Goal: Information Seeking & Learning: Learn about a topic

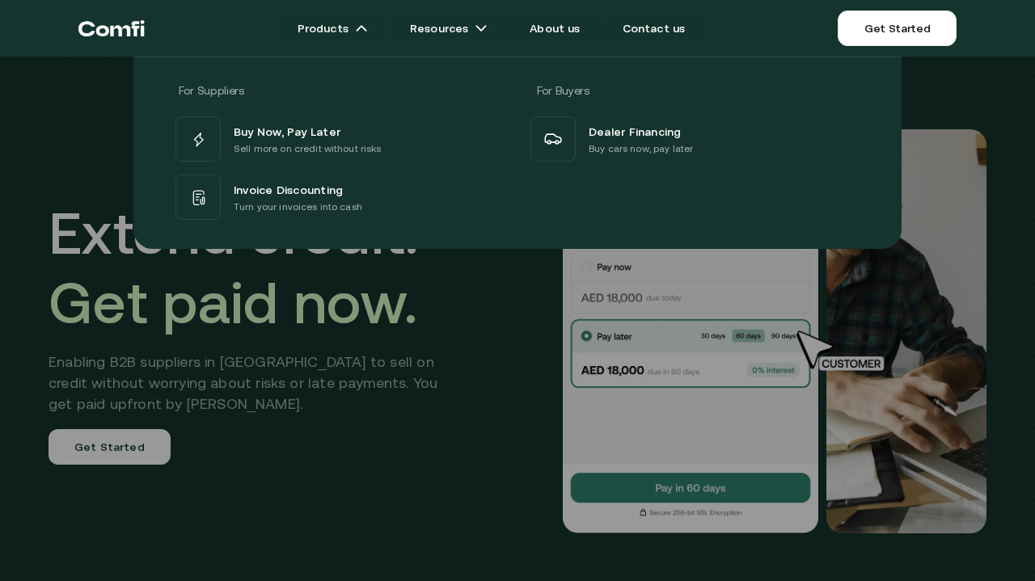
drag, startPoint x: 77, startPoint y: 36, endPoint x: 138, endPoint y: 150, distance: 128.8
click at [78, 39] on nav "Products Resources About us Contact us Get Started Products For Suppliers For B…" at bounding box center [517, 28] width 910 height 57
click at [375, 405] on div at bounding box center [517, 347] width 1035 height 581
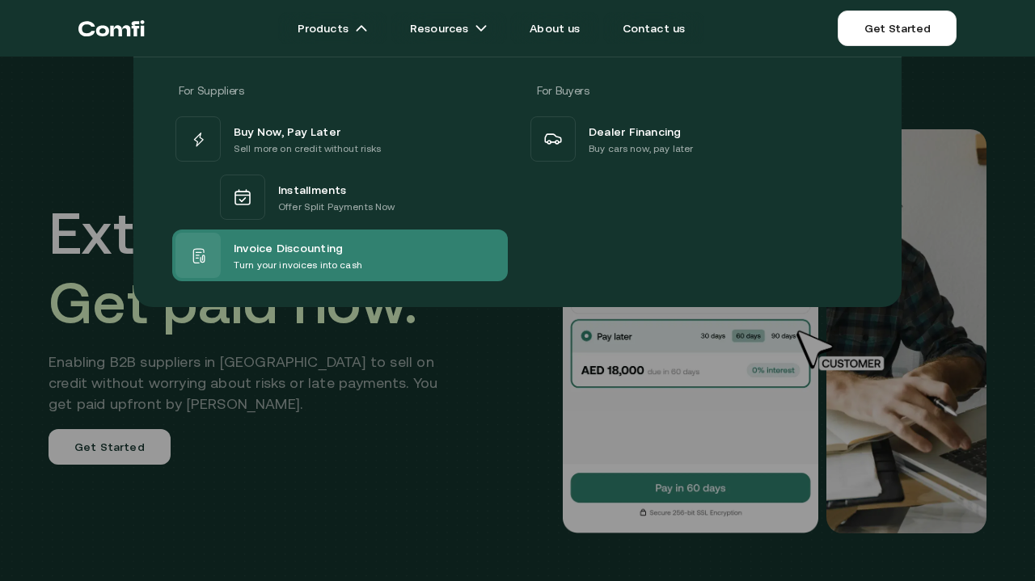
click at [289, 251] on span "Invoice Discounting" at bounding box center [288, 247] width 109 height 19
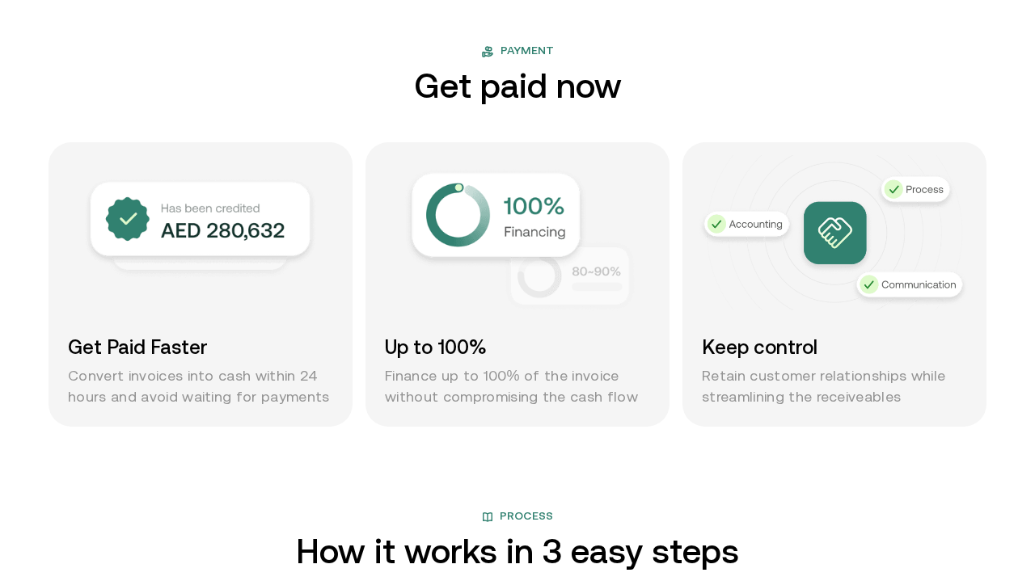
scroll to position [1168, 0]
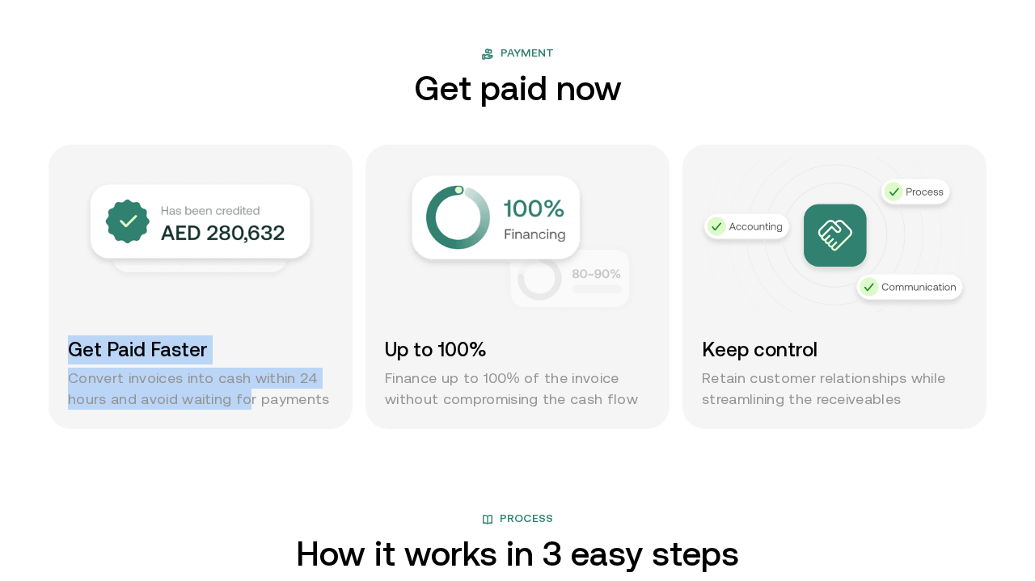
drag, startPoint x: 67, startPoint y: 344, endPoint x: 241, endPoint y: 397, distance: 181.8
click at [241, 397] on div "Get Paid Faster Convert invoices into cash within 24 hours and avoid waiting fo…" at bounding box center [201, 287] width 304 height 285
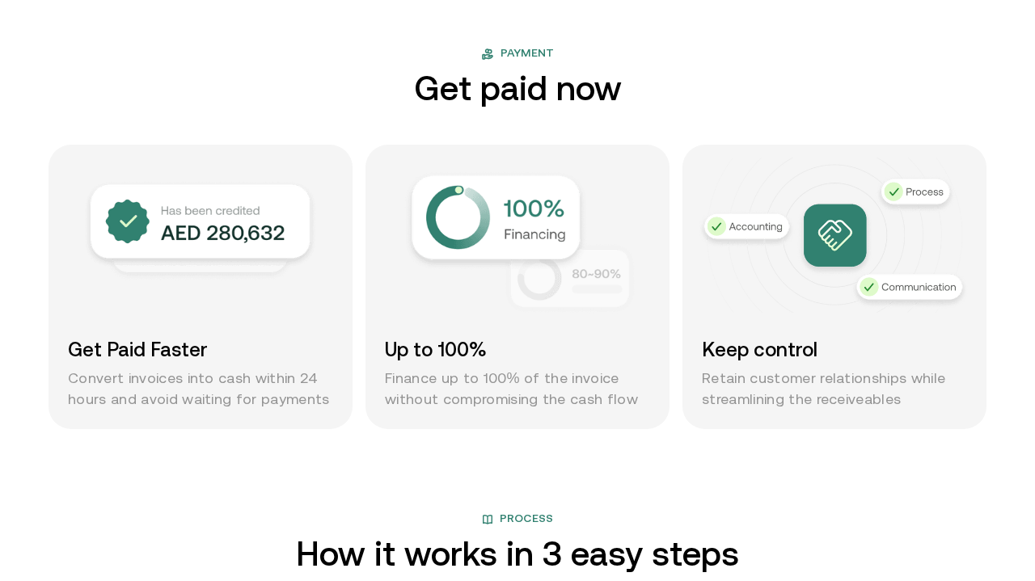
click at [275, 403] on p "Convert invoices into cash within 24 hours and avoid waiting for payments" at bounding box center [200, 389] width 265 height 42
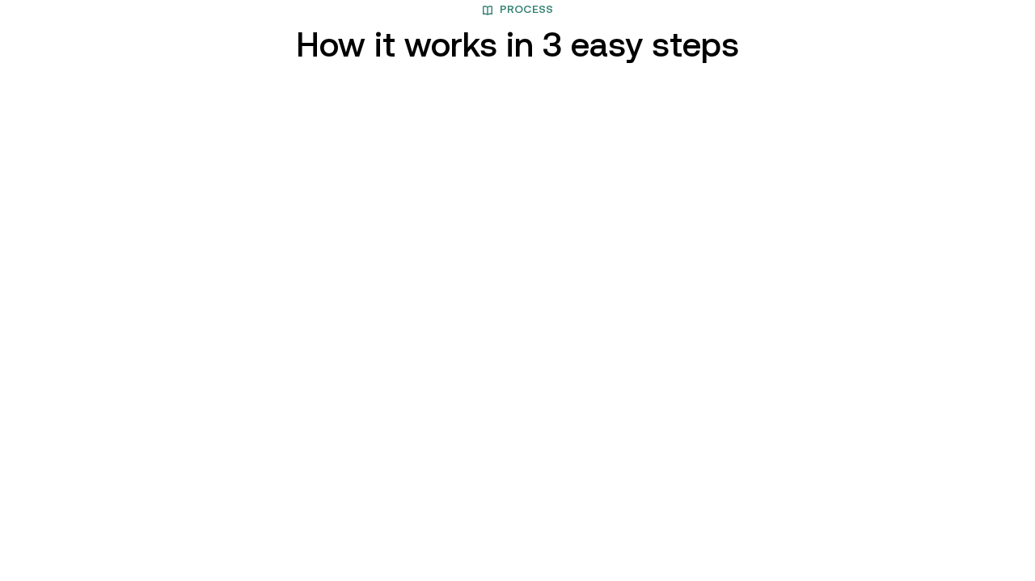
scroll to position [1677, 0]
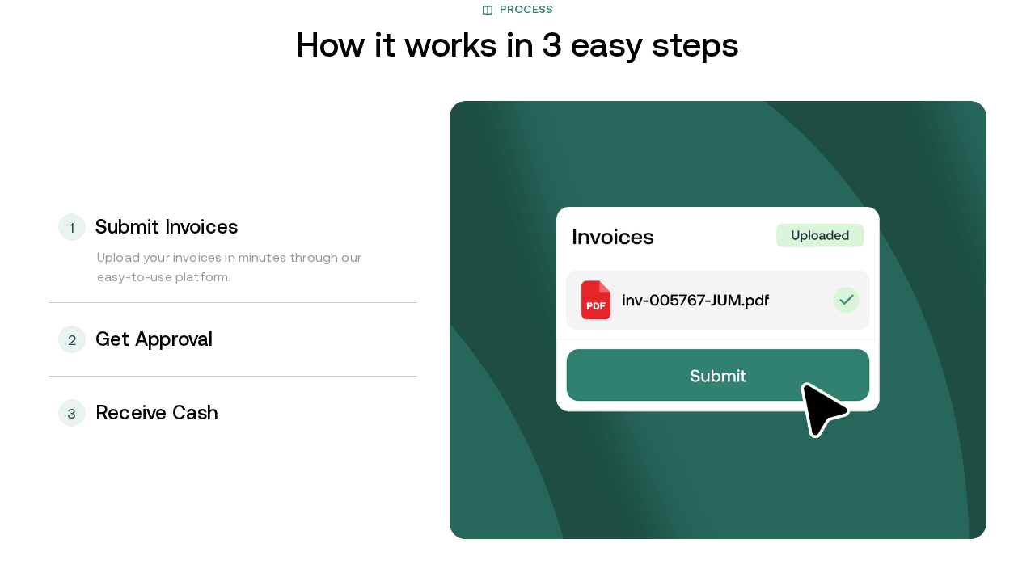
click at [319, 352] on div "2 Get Approval" at bounding box center [233, 339] width 369 height 73
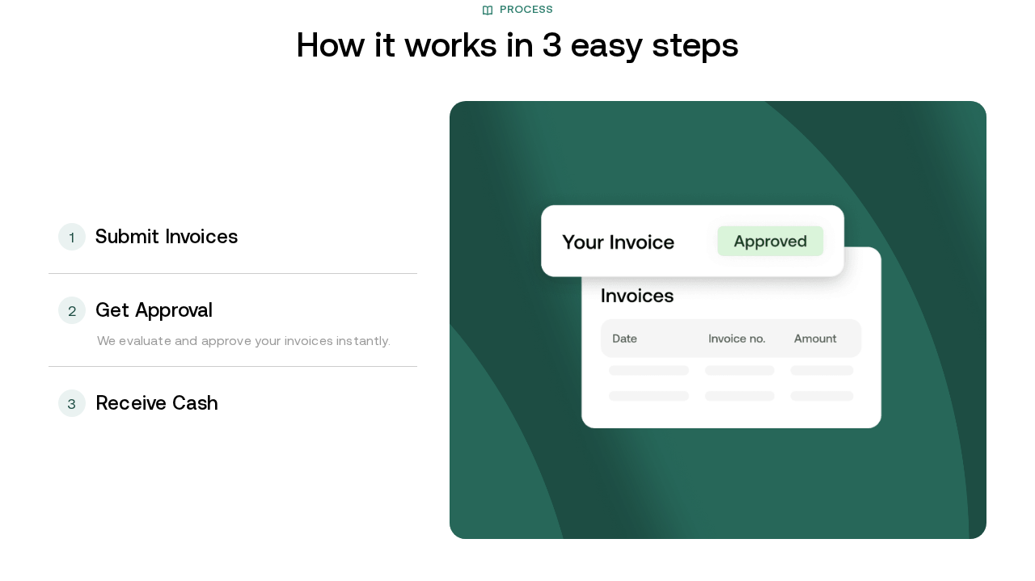
click at [270, 409] on div "3 Receive Cash" at bounding box center [233, 403] width 369 height 73
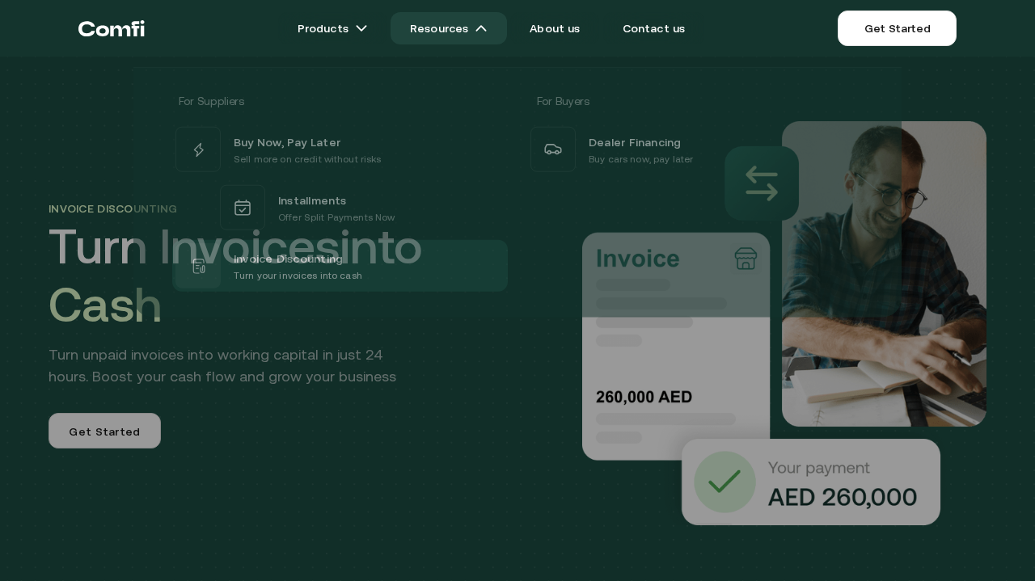
scroll to position [0, 0]
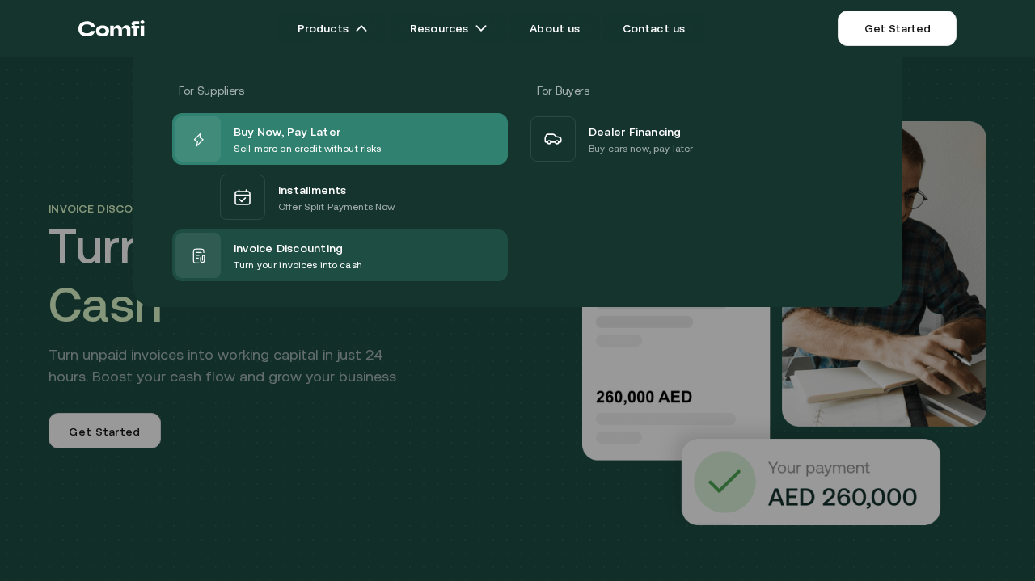
click at [327, 120] on div "Buy Now, Pay Later Sell more on credit without risks" at bounding box center [278, 138] width 206 height 45
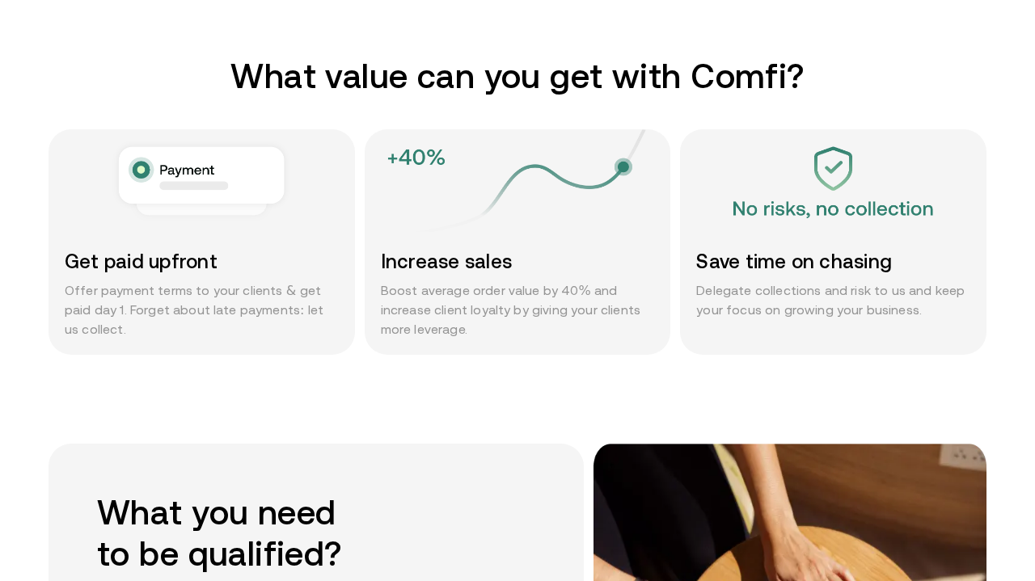
scroll to position [826, 0]
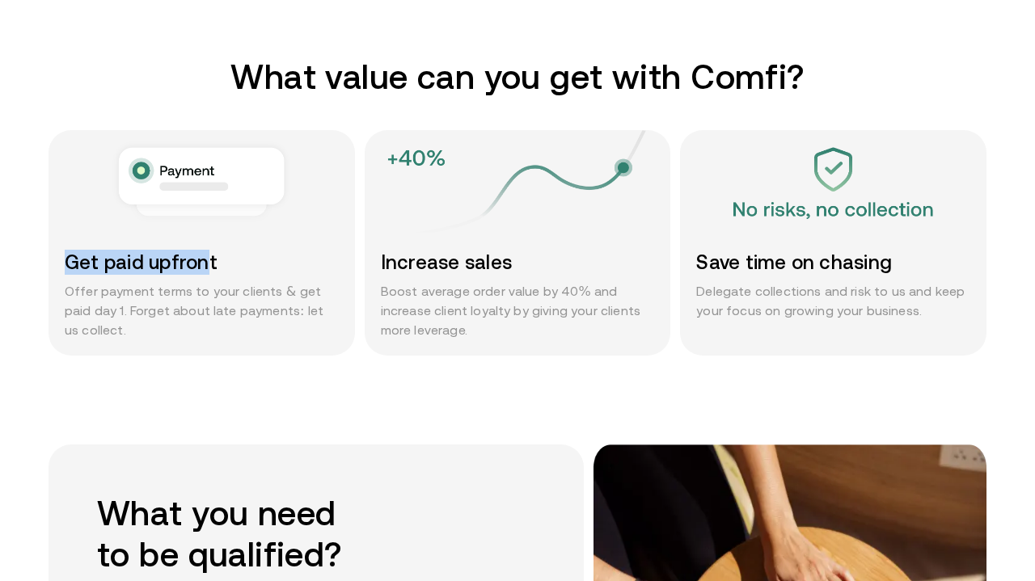
drag, startPoint x: 65, startPoint y: 255, endPoint x: 215, endPoint y: 266, distance: 150.8
click at [215, 266] on h3 "Get paid upfront" at bounding box center [202, 262] width 274 height 25
click at [389, 277] on div "Increase sales Boost average order value by 40% and increase client loyalty by …" at bounding box center [518, 295] width 306 height 122
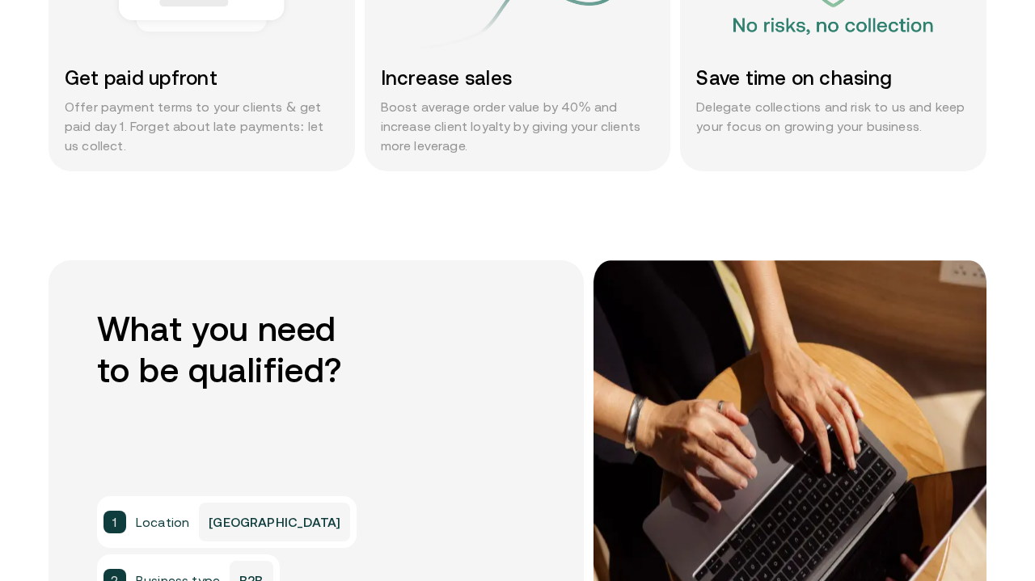
scroll to position [986, 0]
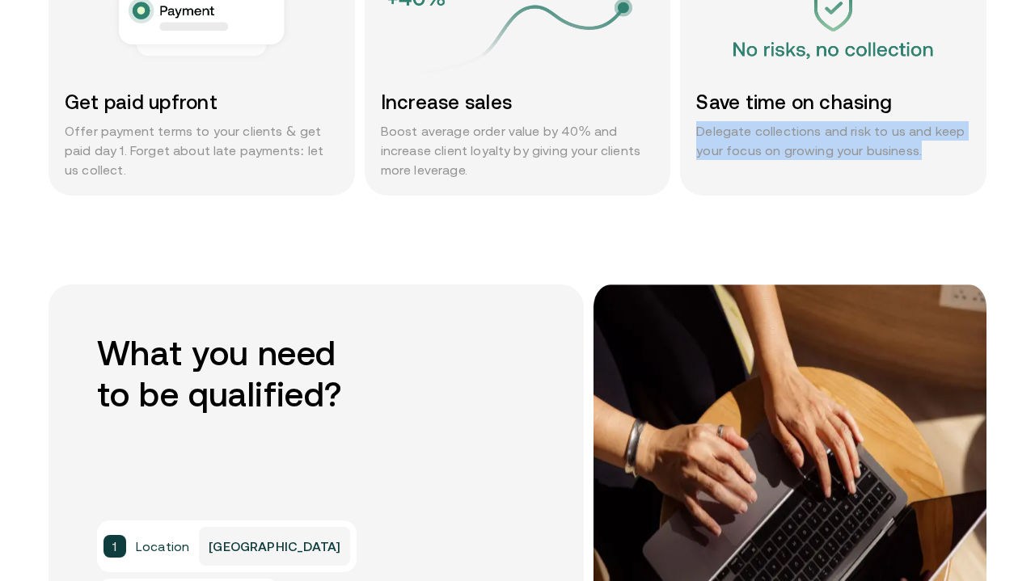
drag, startPoint x: 698, startPoint y: 133, endPoint x: 916, endPoint y: 146, distance: 217.9
click at [914, 146] on p "Delegate collections and risk to us and keep your focus on growing your busines…" at bounding box center [833, 140] width 274 height 39
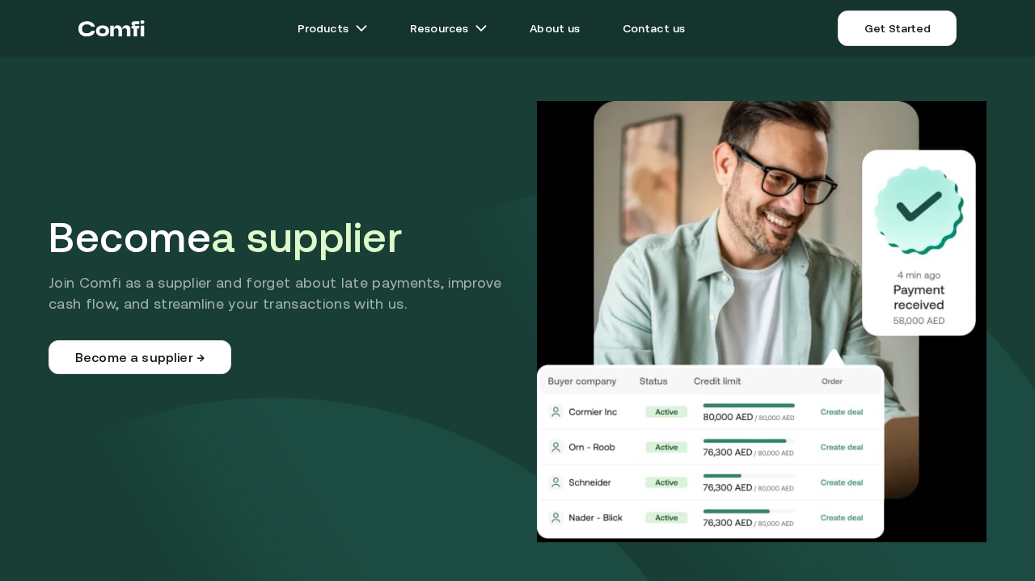
scroll to position [0, 0]
